Goal: Check status: Check status

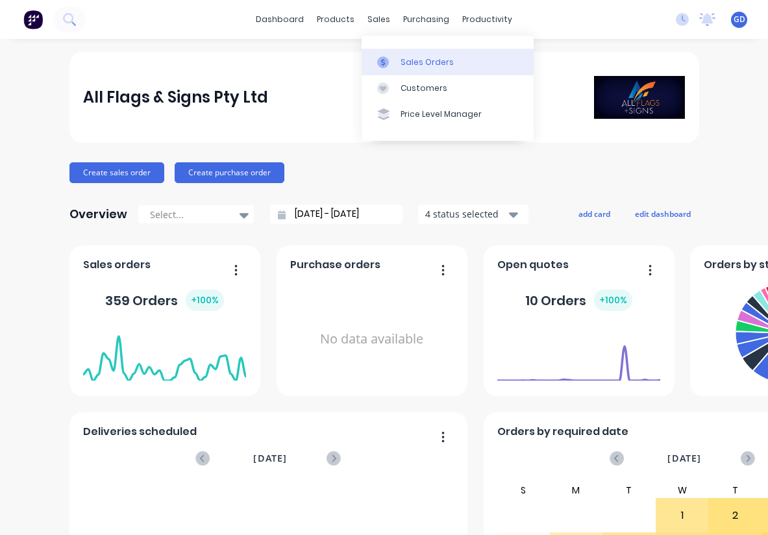
click at [417, 58] on div "Sales Orders" at bounding box center [426, 62] width 53 height 12
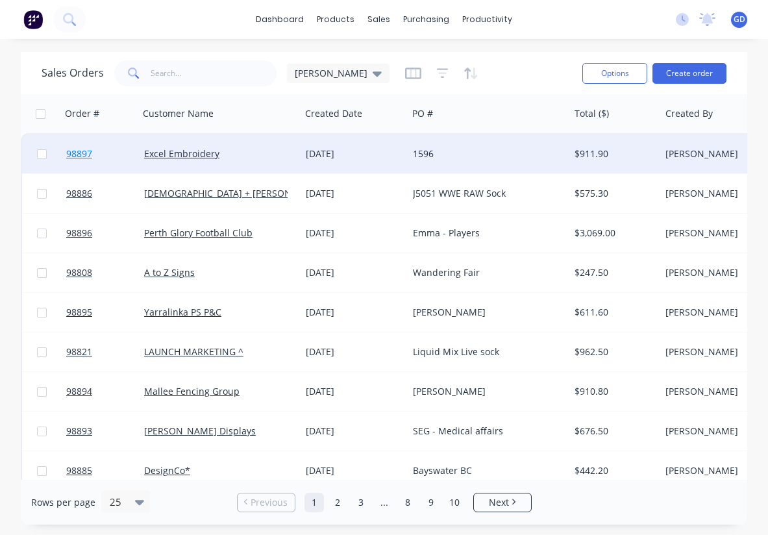
click at [80, 151] on span "98897" at bounding box center [79, 153] width 26 height 13
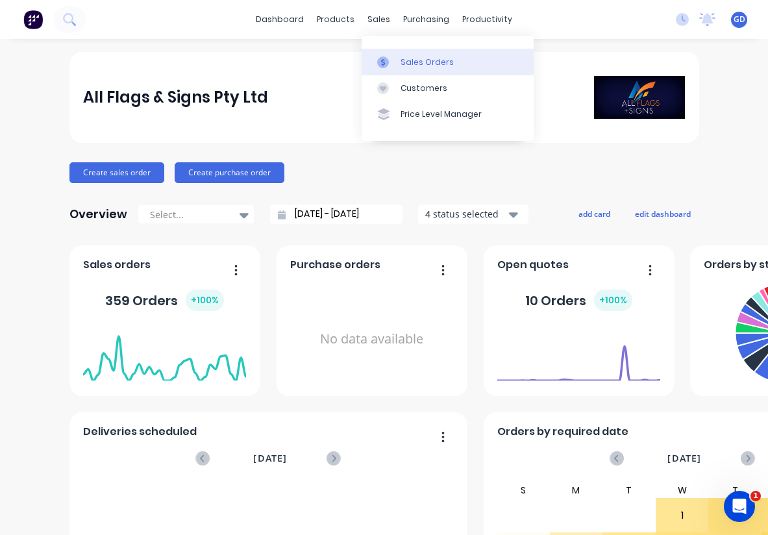
click at [412, 58] on div "Sales Orders" at bounding box center [426, 62] width 53 height 12
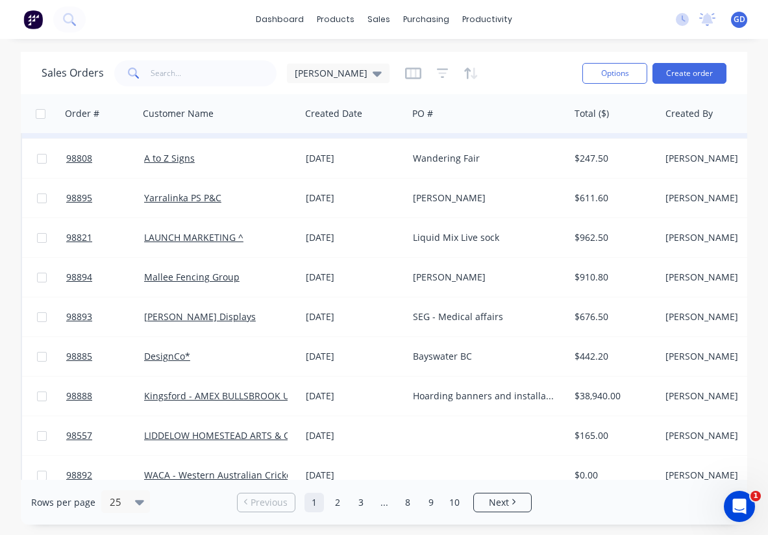
scroll to position [116, 0]
